Goal: Find specific page/section: Find specific page/section

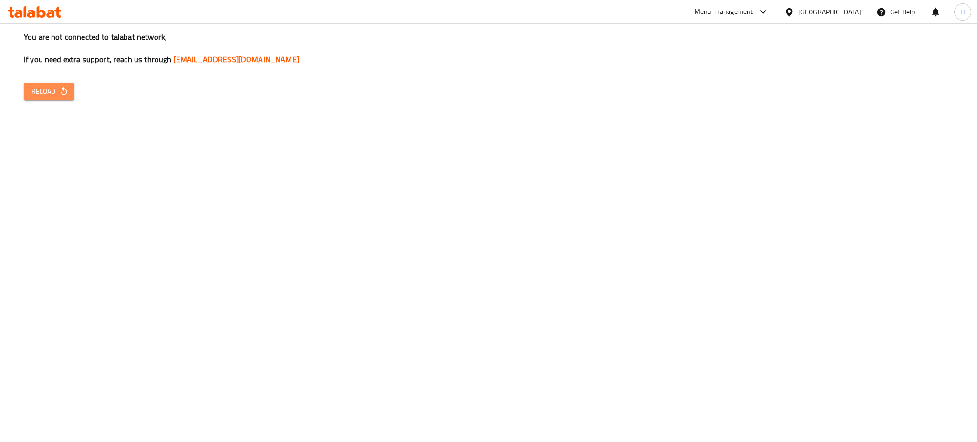
click at [48, 89] on span "Reload" at bounding box center [48, 91] width 35 height 12
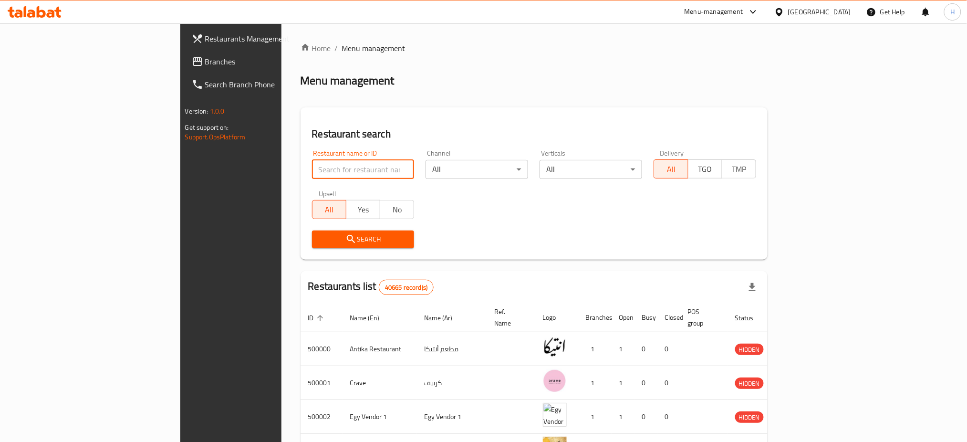
click at [312, 165] on input "search" at bounding box center [363, 169] width 103 height 19
type input "703097"
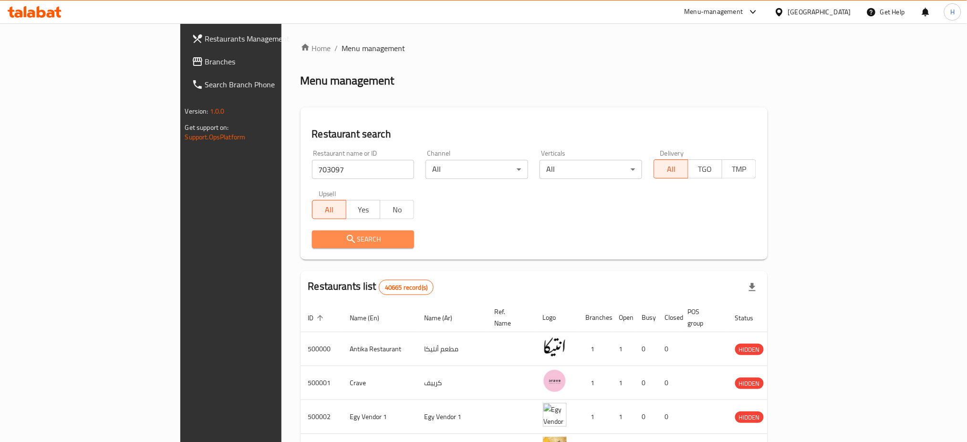
click at [337, 232] on button "Search" at bounding box center [363, 239] width 103 height 18
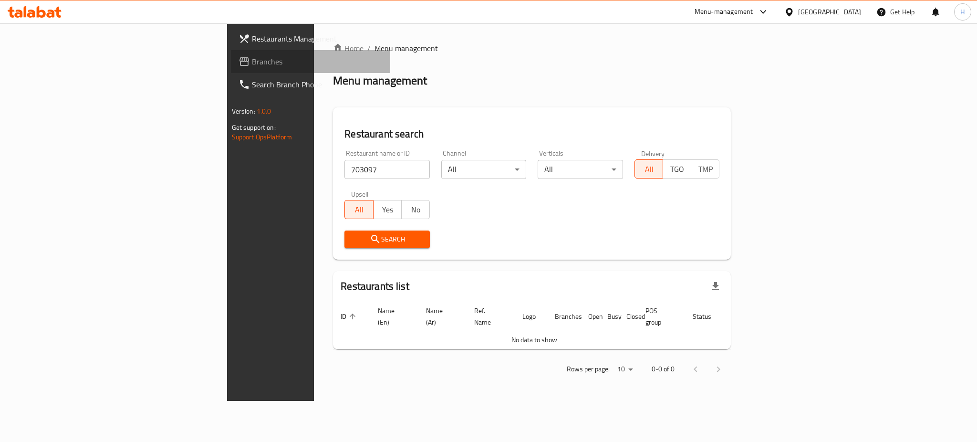
click at [252, 67] on span "Branches" at bounding box center [317, 61] width 131 height 11
